Goal: Use online tool/utility: Utilize a website feature to perform a specific function

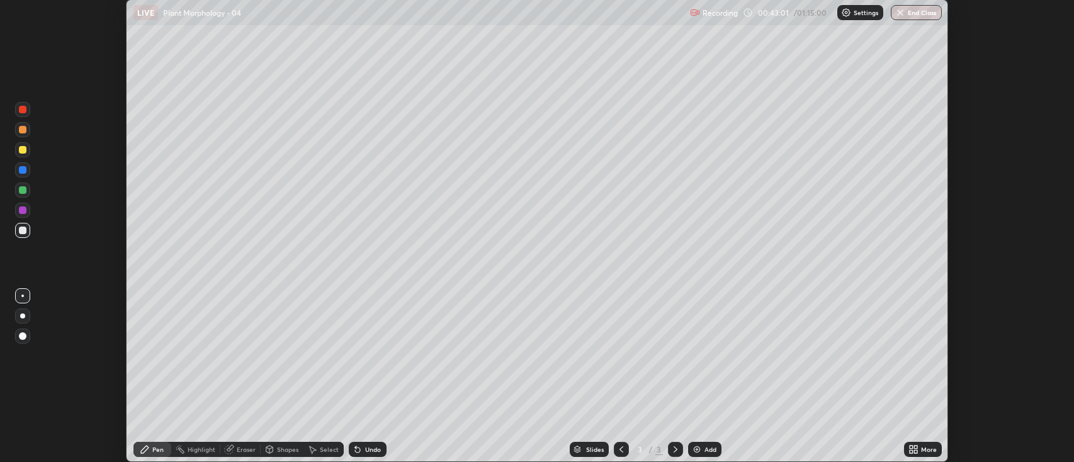
scroll to position [462, 1074]
click at [22, 155] on div at bounding box center [22, 149] width 15 height 15
click at [235, 447] on div "Eraser" at bounding box center [240, 449] width 40 height 15
click at [159, 451] on div "Pen" at bounding box center [157, 449] width 11 height 6
click at [23, 191] on div at bounding box center [23, 190] width 8 height 8
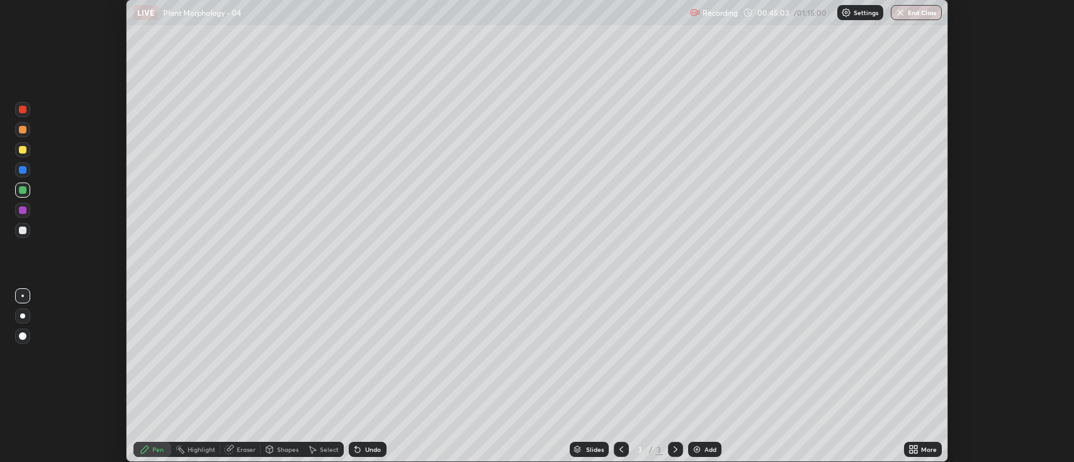
click at [244, 449] on div "Eraser" at bounding box center [246, 449] width 19 height 6
click at [161, 451] on div "Pen" at bounding box center [157, 449] width 11 height 6
click at [695, 453] on img at bounding box center [697, 449] width 10 height 10
click at [21, 150] on div at bounding box center [23, 150] width 8 height 8
click at [23, 213] on div at bounding box center [23, 210] width 8 height 8
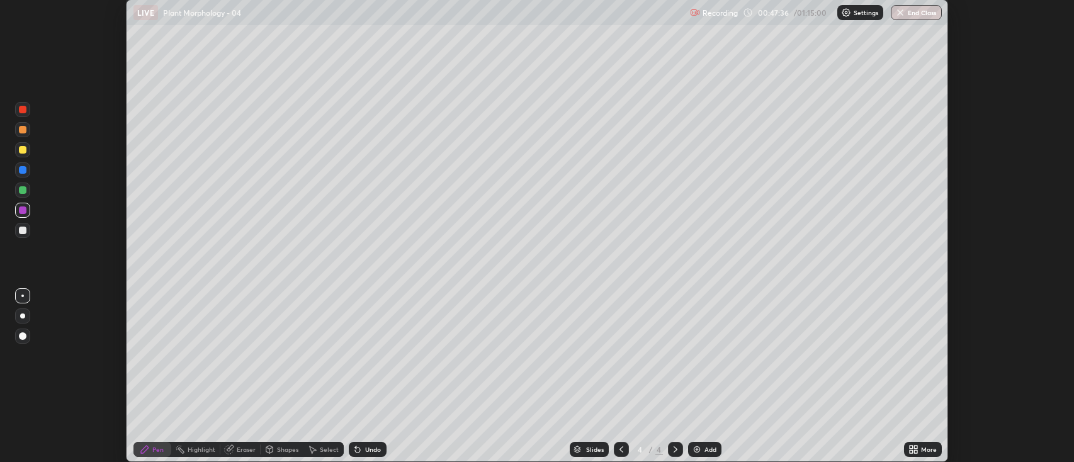
click at [20, 188] on div at bounding box center [23, 190] width 8 height 8
click at [690, 443] on div "Add" at bounding box center [704, 449] width 33 height 15
click at [692, 450] on img at bounding box center [697, 449] width 10 height 10
click at [23, 211] on div at bounding box center [23, 210] width 8 height 8
click at [26, 229] on div at bounding box center [22, 230] width 15 height 15
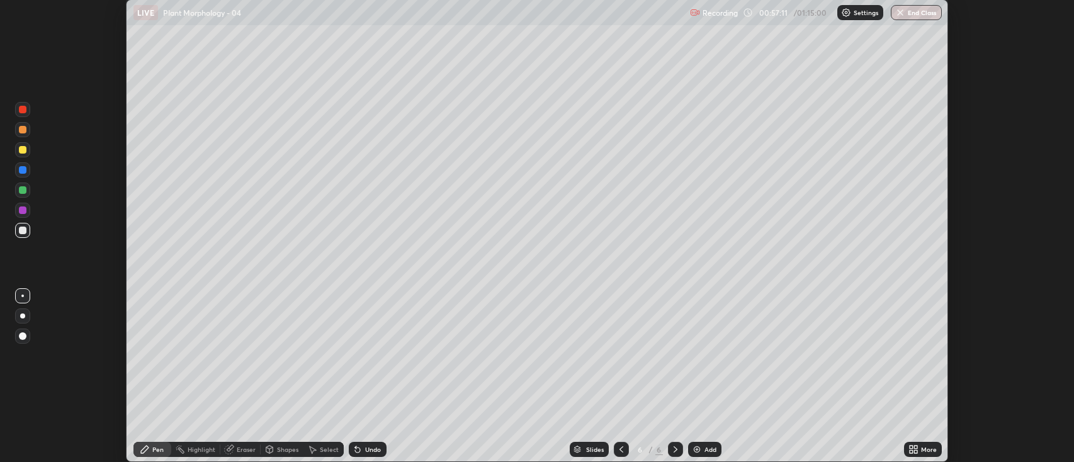
click at [697, 449] on img at bounding box center [697, 449] width 10 height 10
click at [25, 152] on div at bounding box center [23, 150] width 8 height 8
click at [23, 193] on div at bounding box center [23, 190] width 8 height 8
click at [247, 452] on div "Eraser" at bounding box center [246, 449] width 19 height 6
click at [154, 451] on div "Pen" at bounding box center [157, 449] width 11 height 6
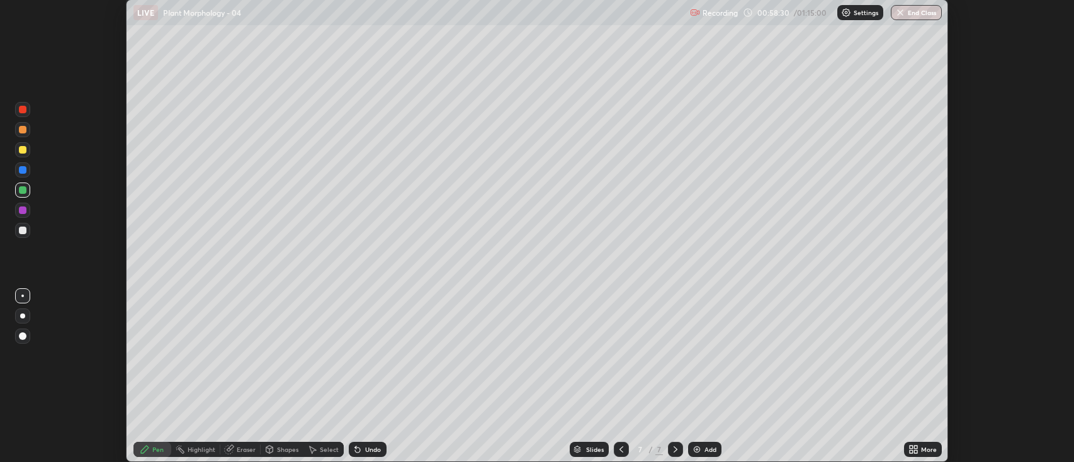
click at [28, 231] on div at bounding box center [22, 230] width 15 height 15
click at [21, 151] on div at bounding box center [23, 150] width 8 height 8
click at [246, 447] on div "Eraser" at bounding box center [246, 449] width 19 height 6
click at [159, 449] on div "Pen" at bounding box center [157, 449] width 11 height 6
